Goal: Task Accomplishment & Management: Use online tool/utility

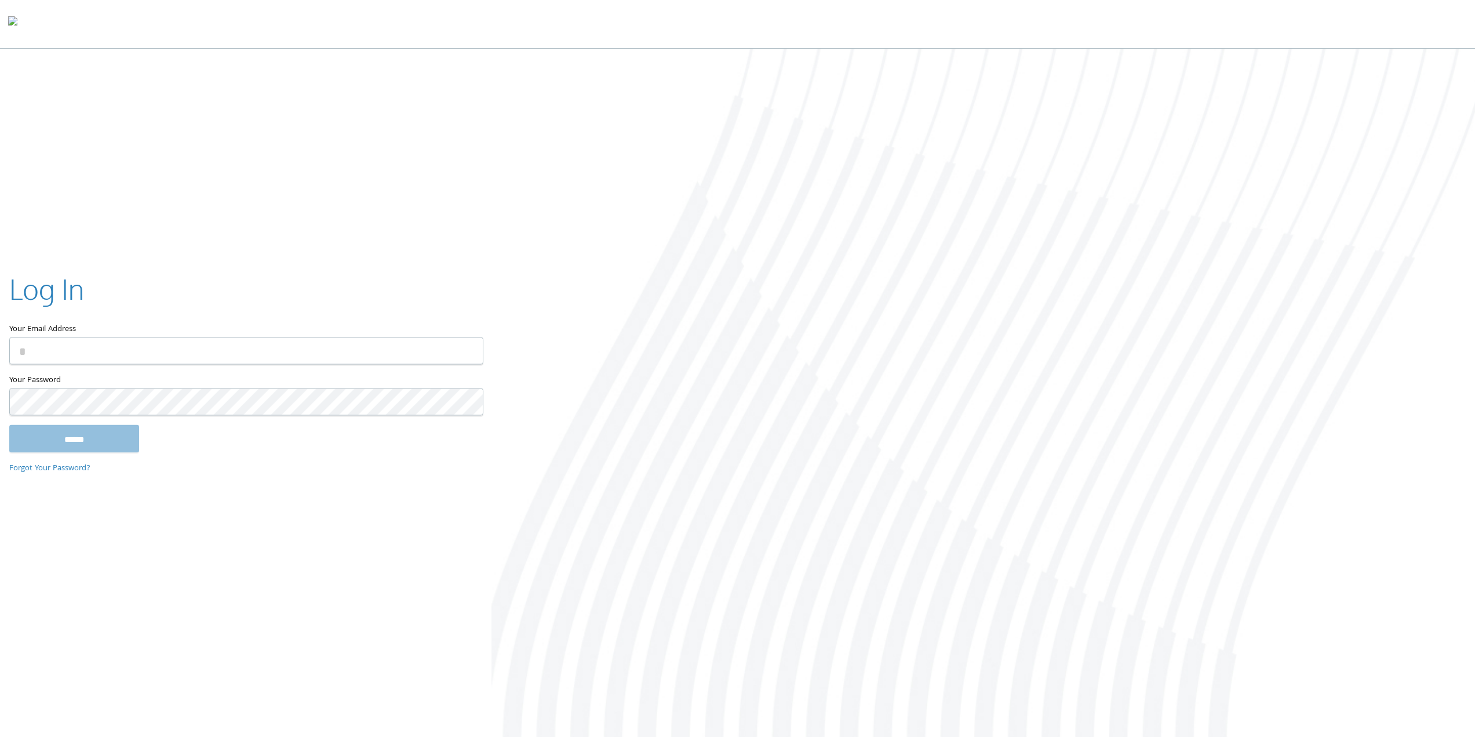
click at [195, 355] on input "Your Email Address" at bounding box center [246, 350] width 474 height 27
type input "**********"
click at [9, 424] on input "******" at bounding box center [74, 438] width 130 height 28
